Goal: Transaction & Acquisition: Purchase product/service

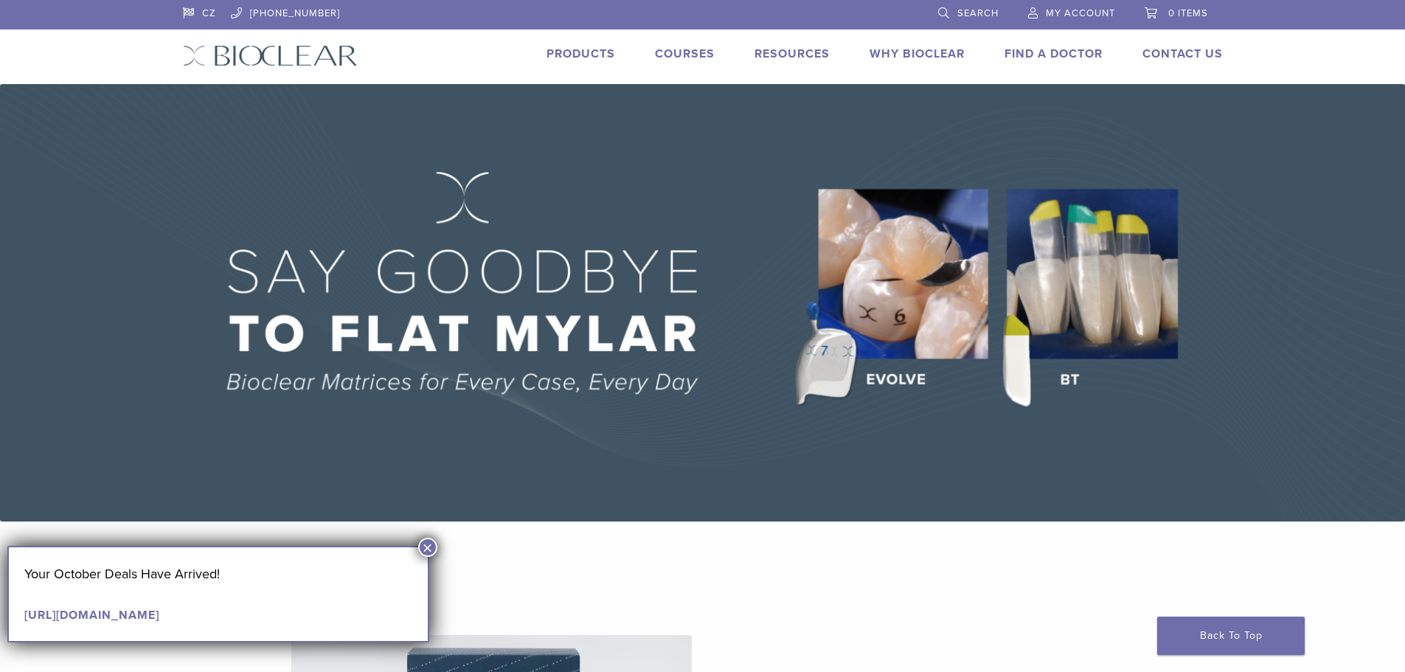
click at [421, 552] on button "×" at bounding box center [427, 547] width 19 height 19
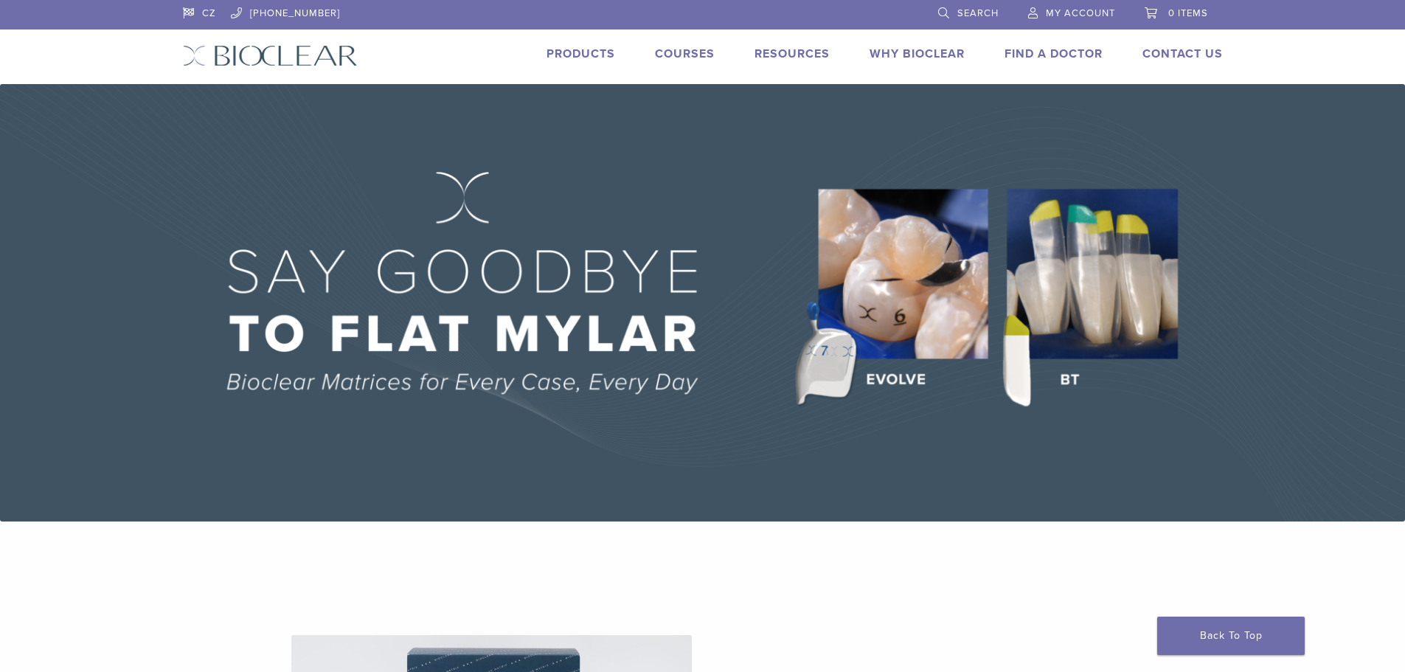
click at [582, 54] on link "Products" at bounding box center [581, 53] width 69 height 15
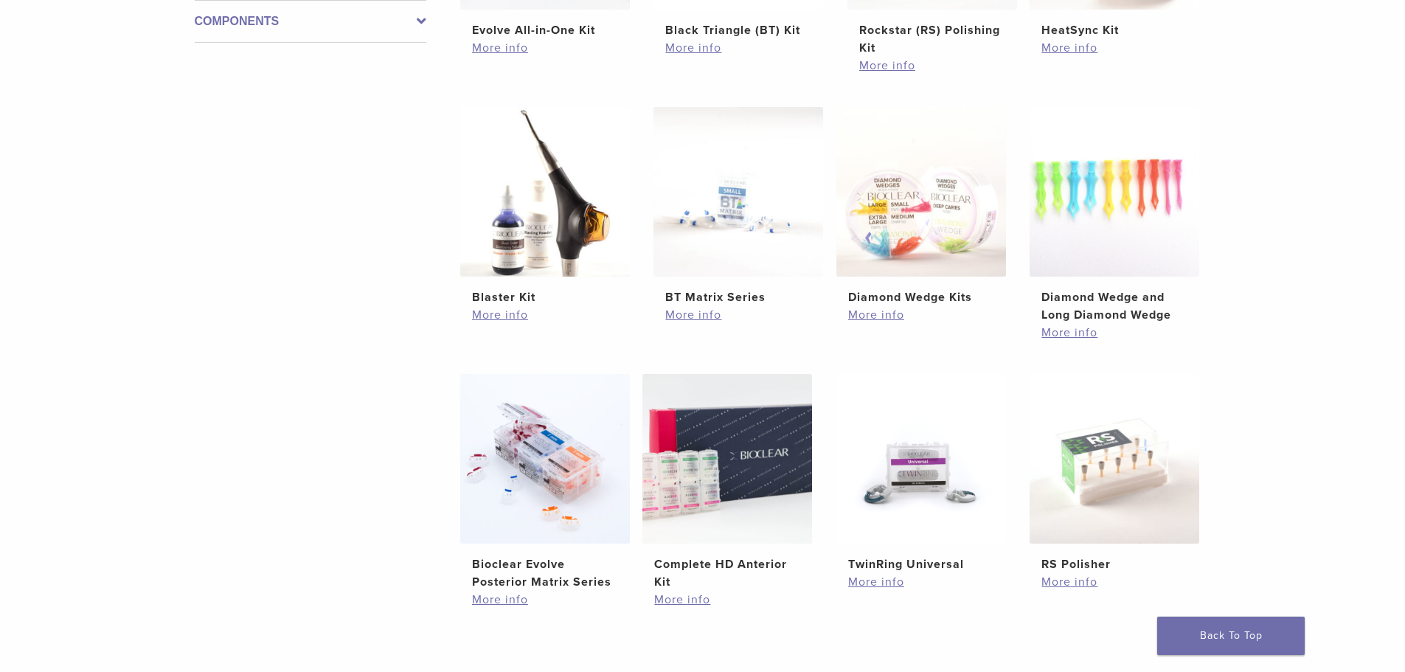
scroll to position [812, 0]
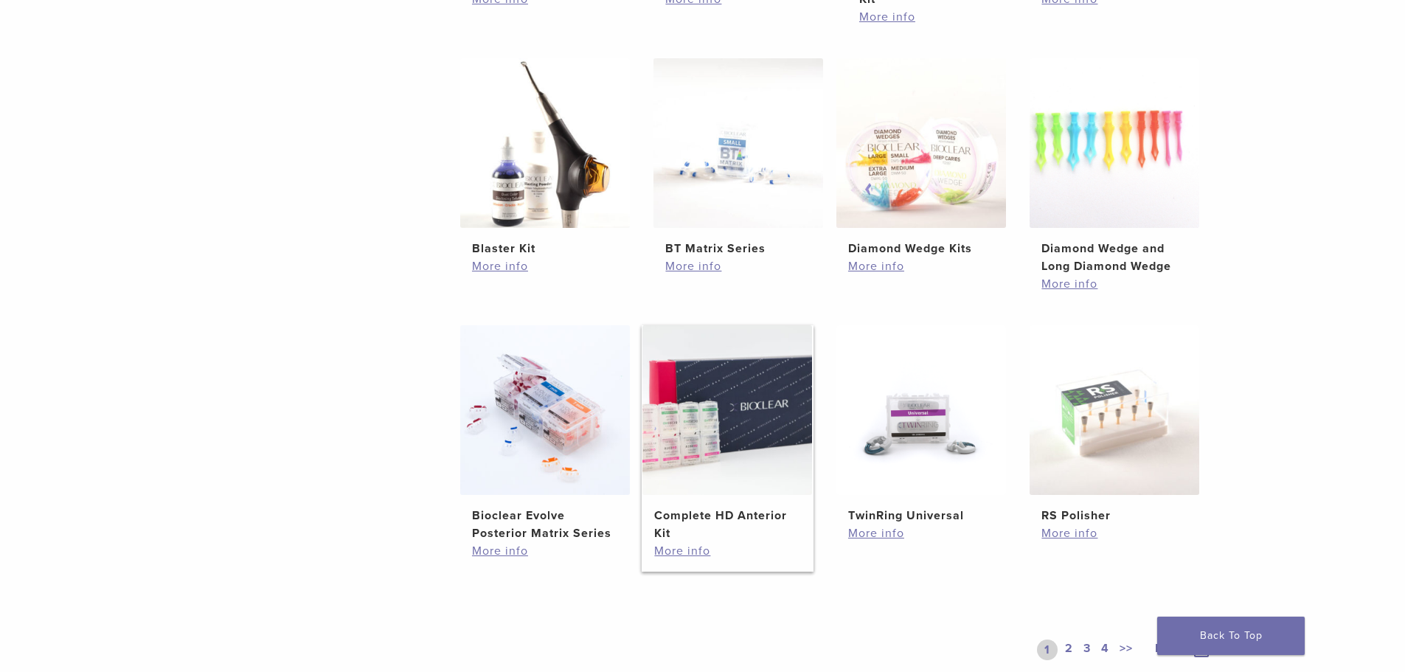
click at [741, 448] on img at bounding box center [728, 410] width 170 height 170
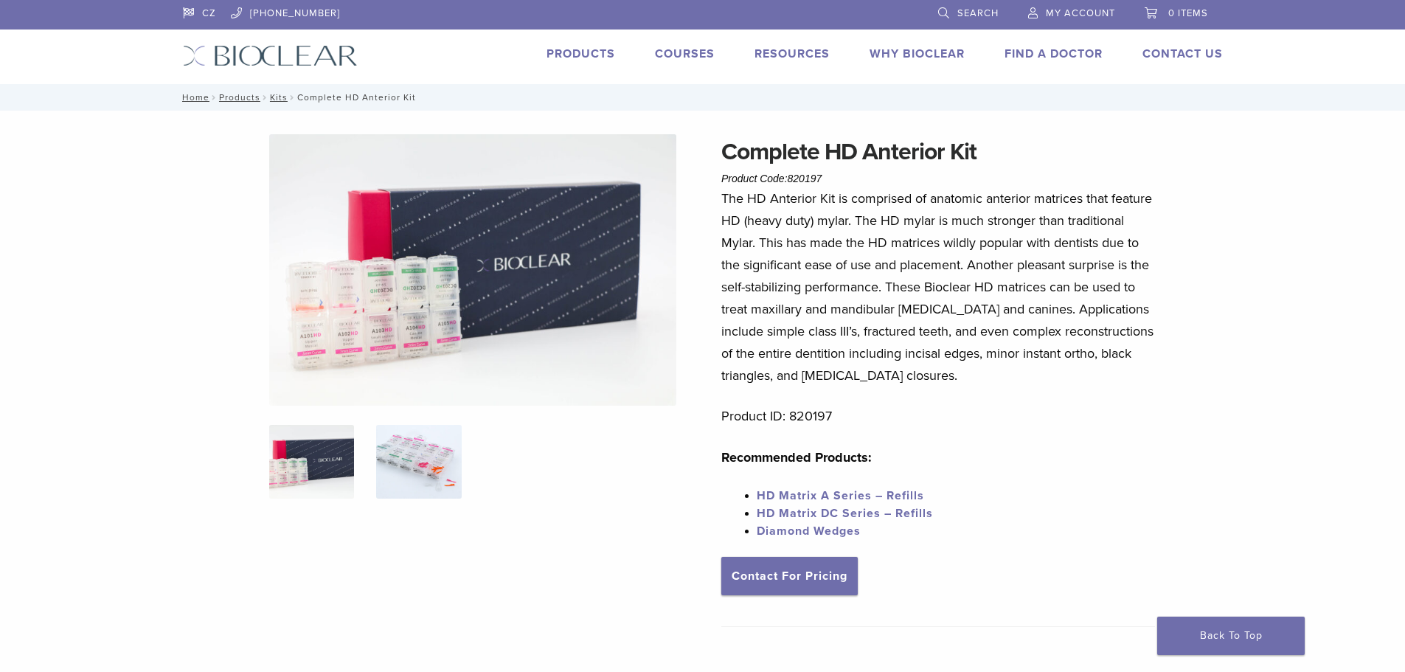
click at [418, 459] on img at bounding box center [418, 462] width 85 height 74
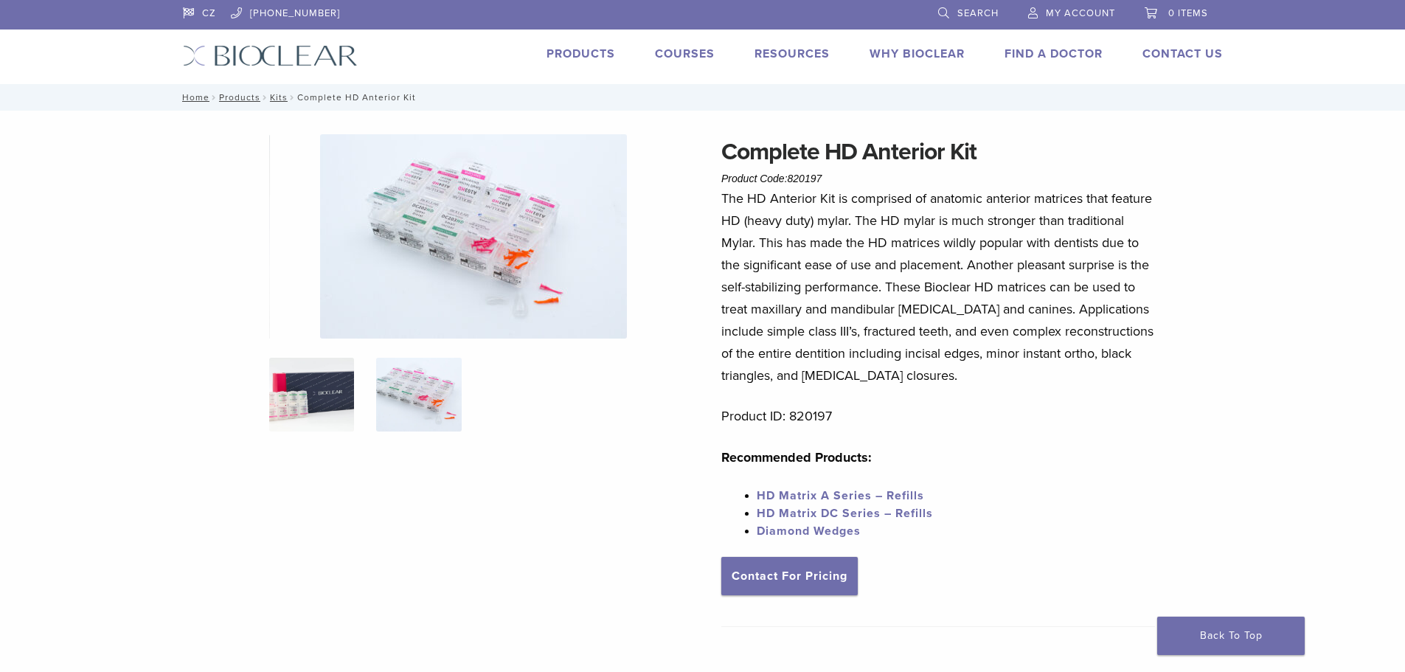
click at [326, 406] on img at bounding box center [311, 395] width 85 height 74
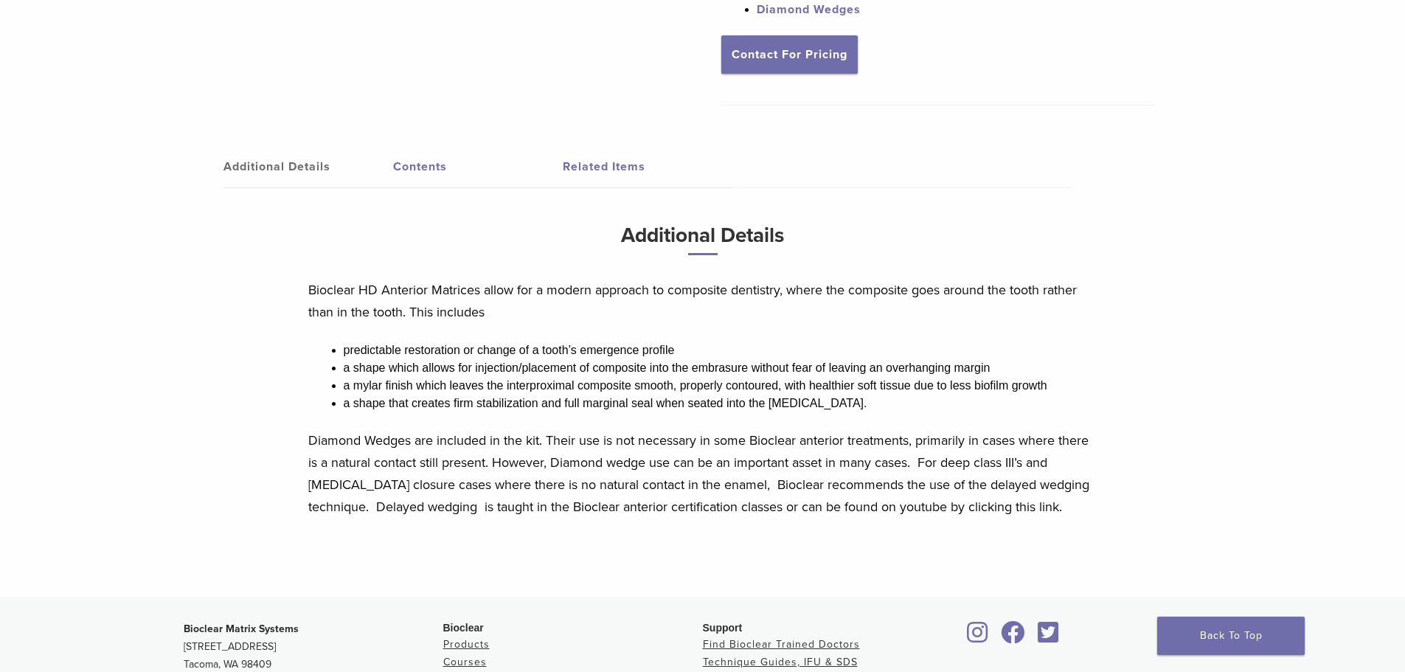
scroll to position [135, 0]
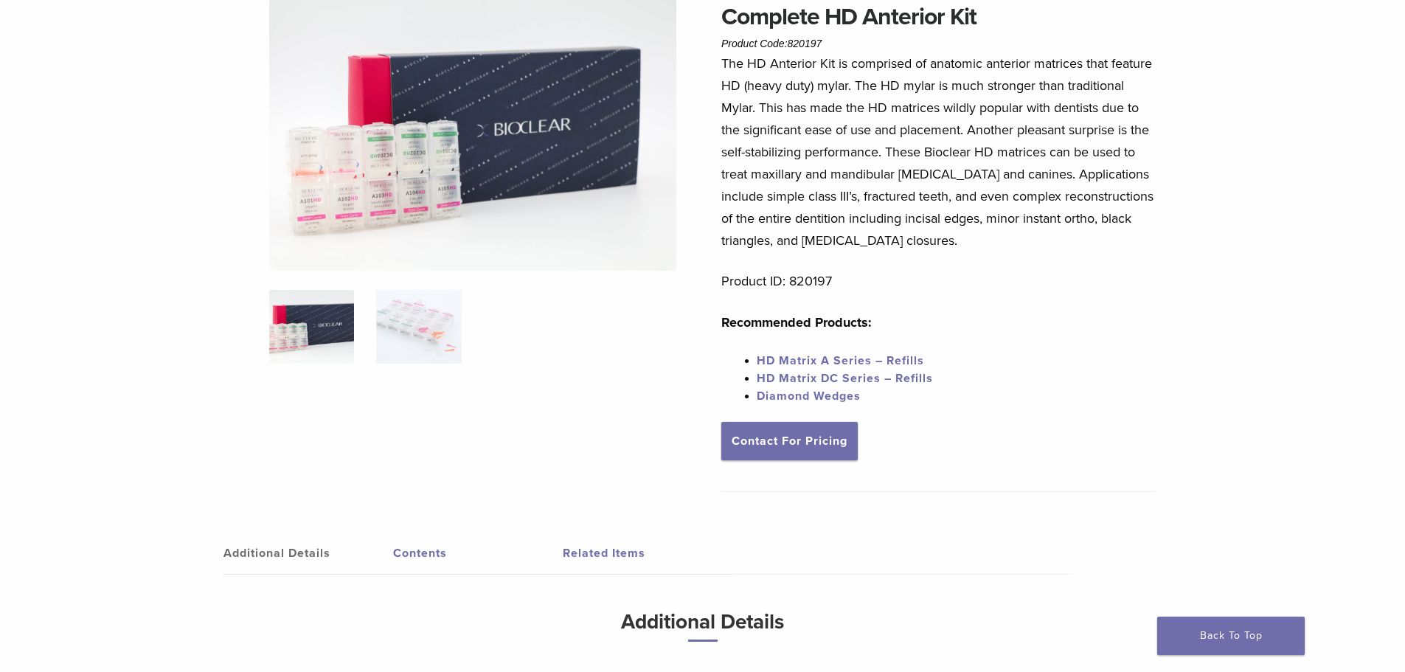
click at [886, 360] on link "HD Matrix A Series – Refills" at bounding box center [840, 360] width 167 height 15
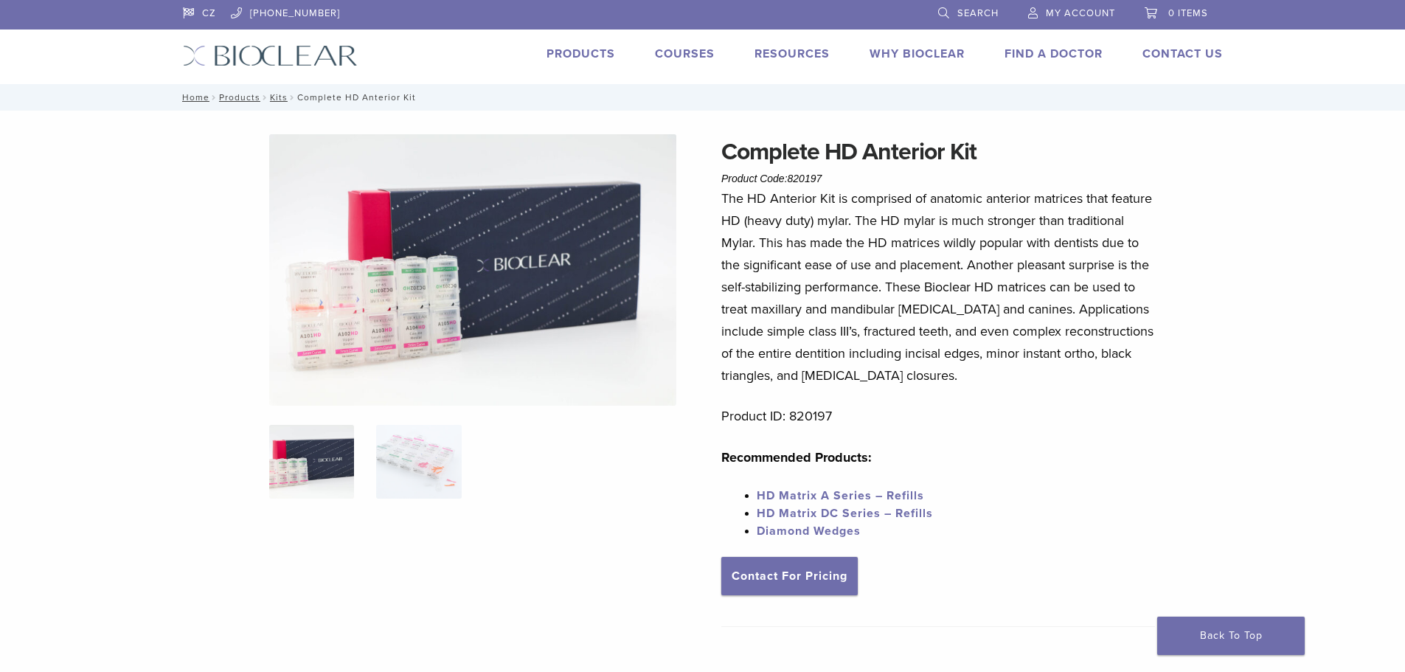
click at [879, 497] on link "HD Matrix A Series – Refills" at bounding box center [840, 495] width 167 height 15
click at [404, 325] on img at bounding box center [472, 269] width 407 height 271
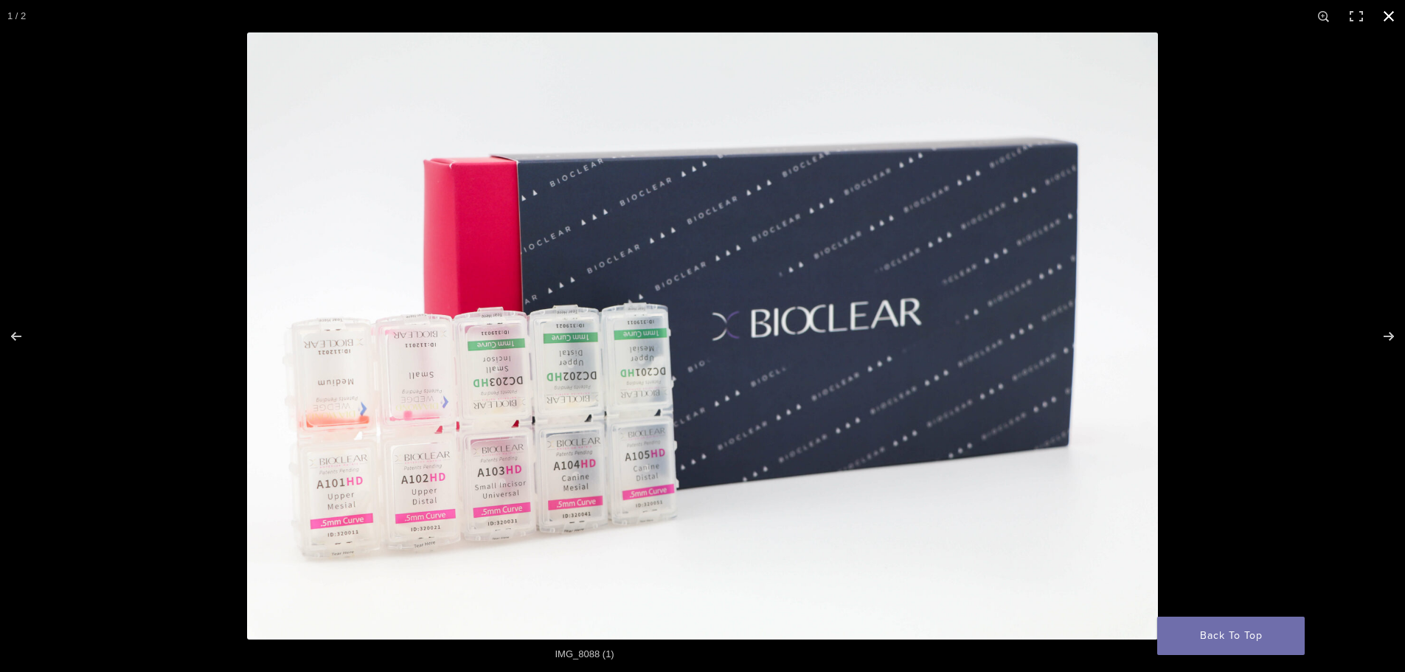
click at [60, 647] on div "IMG_8088 (1)" at bounding box center [702, 656] width 1405 height 32
